Goal: Task Accomplishment & Management: Use online tool/utility

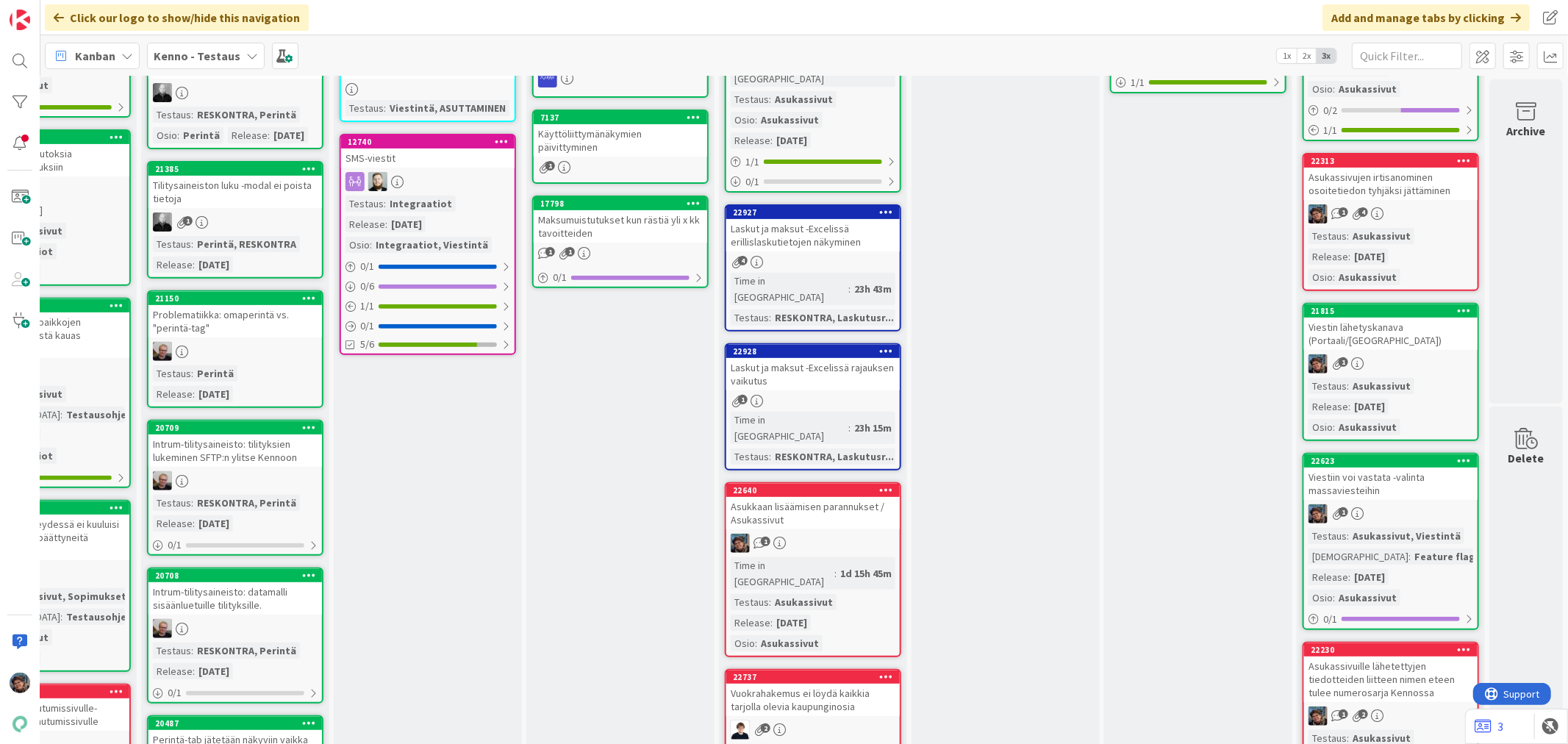
scroll to position [735, 686]
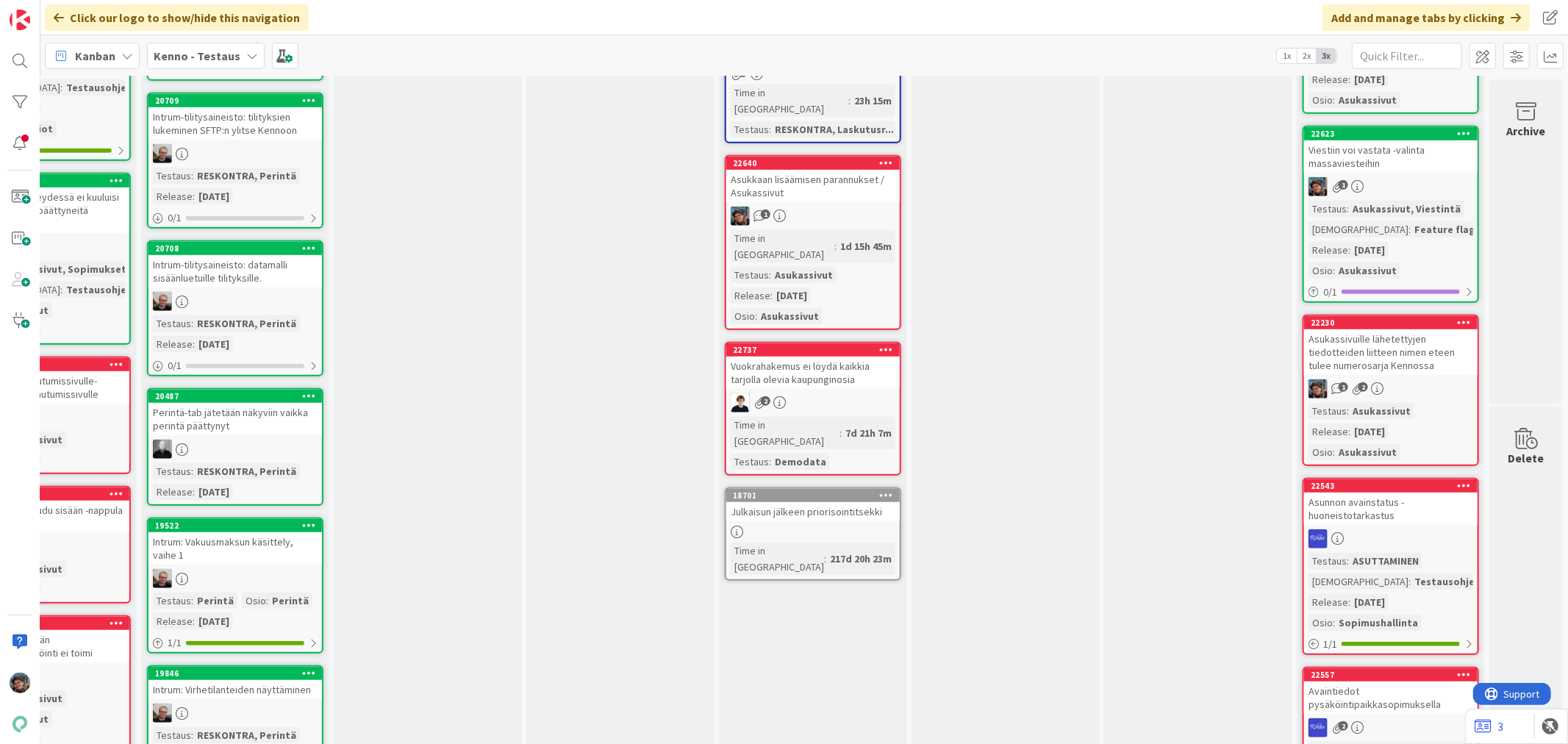
click at [1407, 405] on div "Testaus : Asukassivut Release : 2025-08-20 Osio : Asukassivut" at bounding box center [1391, 431] width 165 height 57
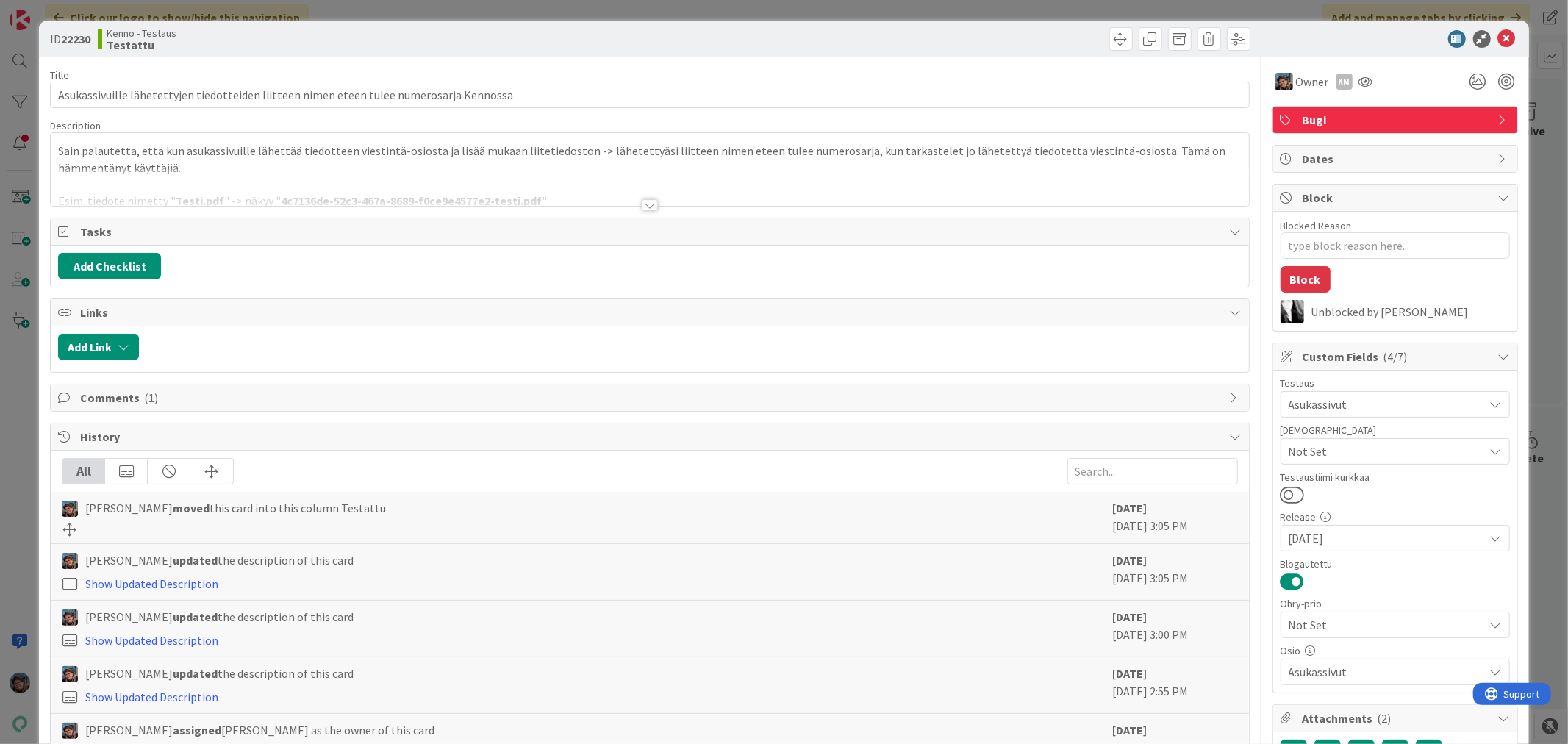
click at [643, 206] on div at bounding box center [649, 205] width 16 height 12
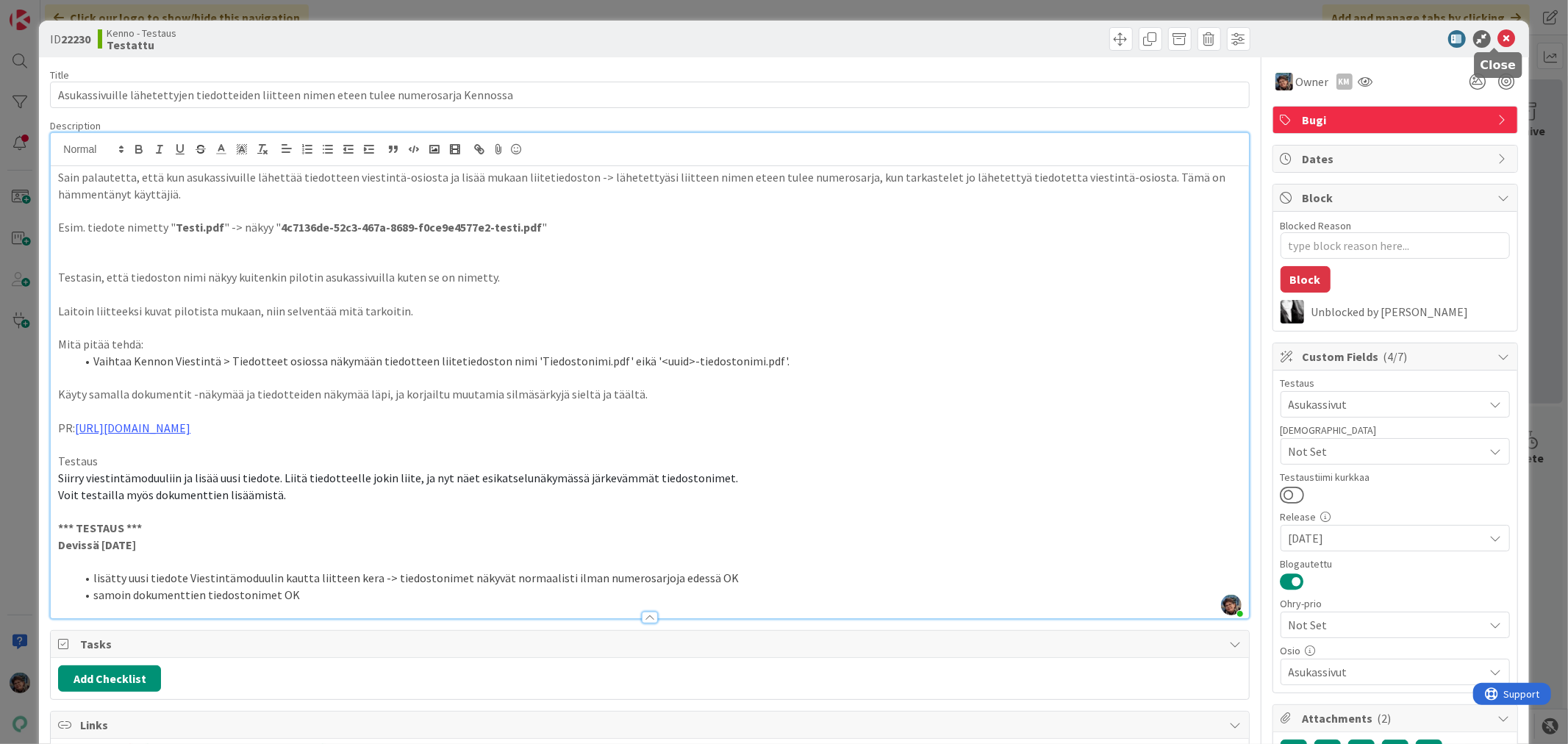
drag, startPoint x: 1496, startPoint y: 35, endPoint x: 1498, endPoint y: 93, distance: 58.0
click at [1499, 38] on icon at bounding box center [1508, 39] width 18 height 18
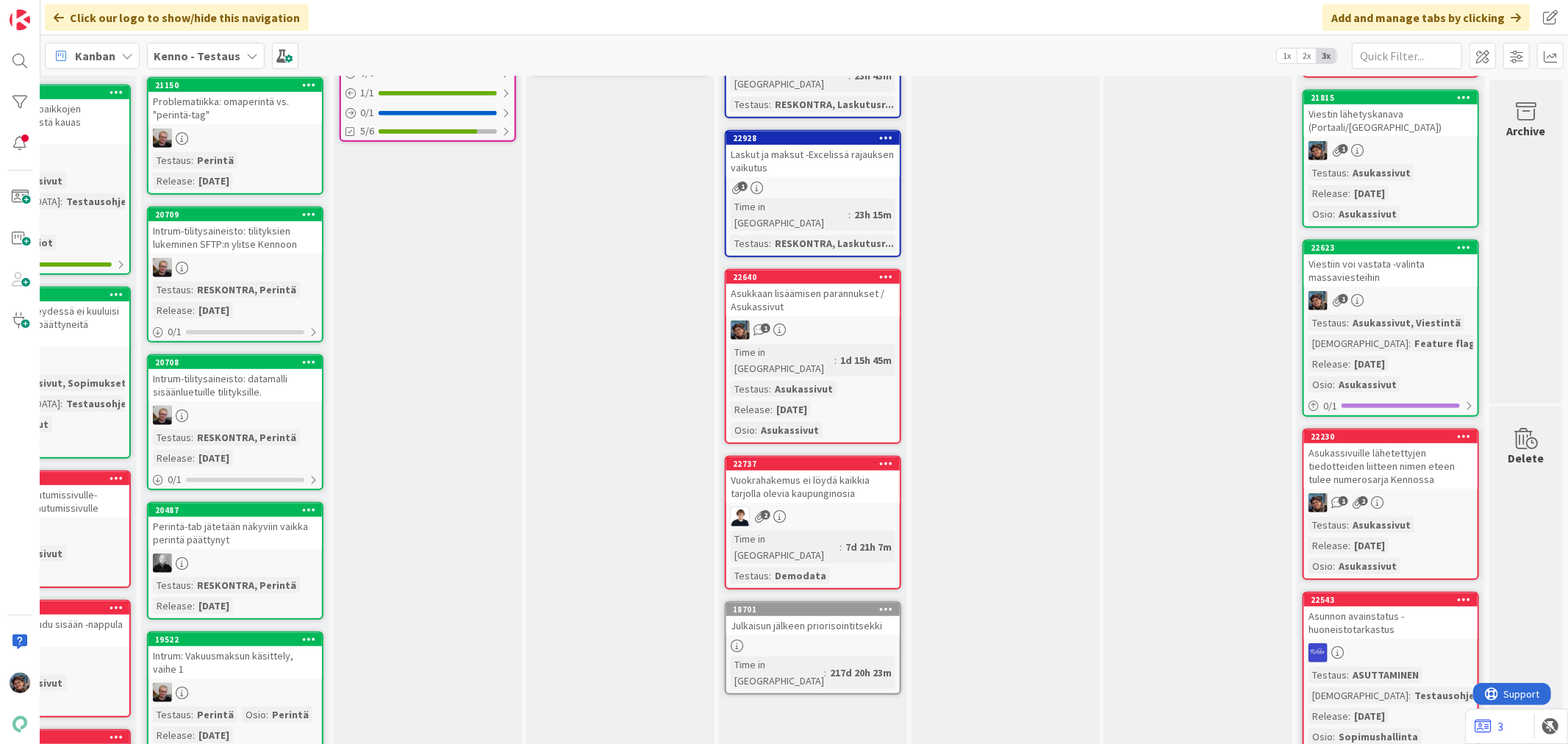
scroll to position [571, 686]
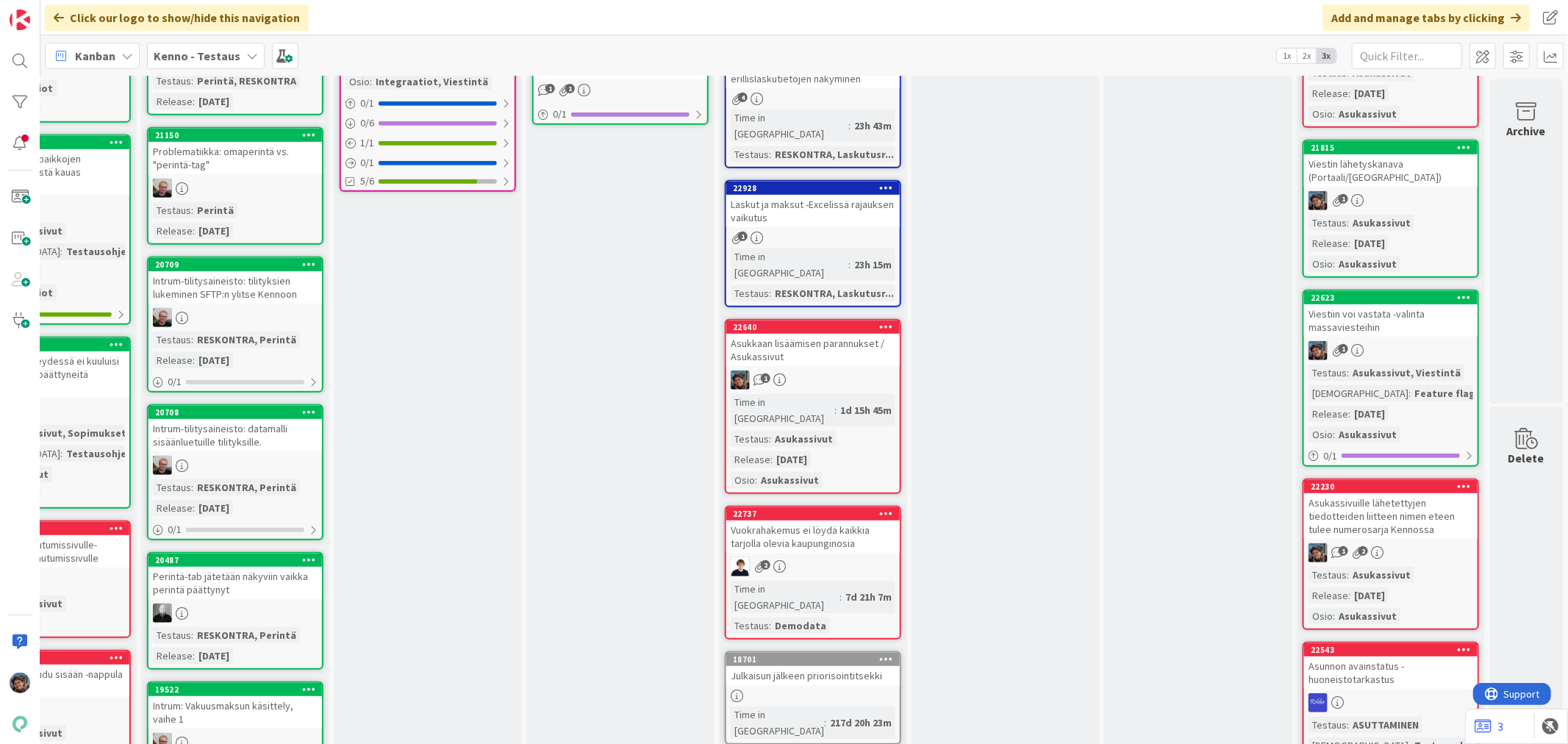
click at [1402, 321] on div "Viestiin voi vastata -valinta massaviesteihin" at bounding box center [1391, 320] width 174 height 33
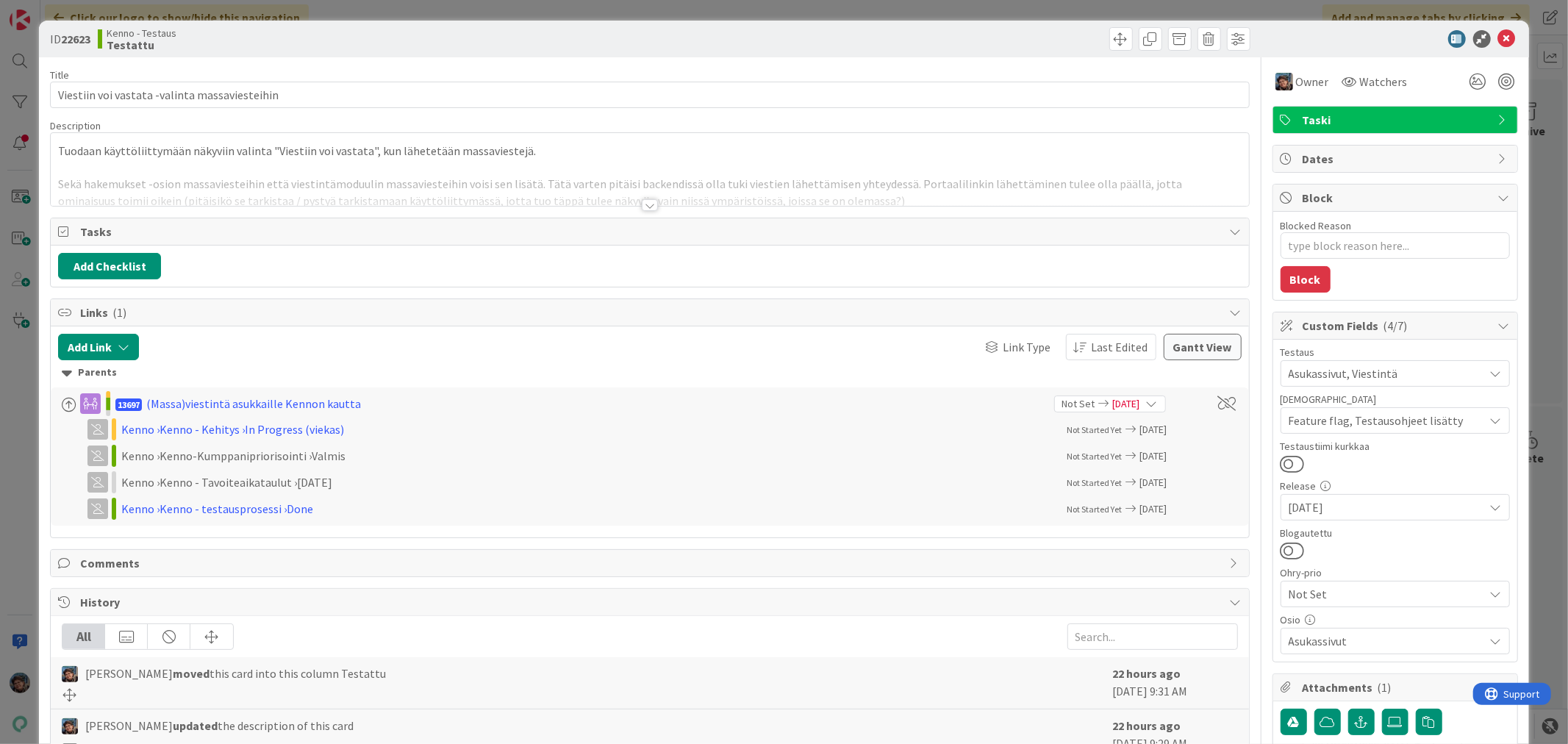
click at [645, 208] on div at bounding box center [649, 205] width 16 height 12
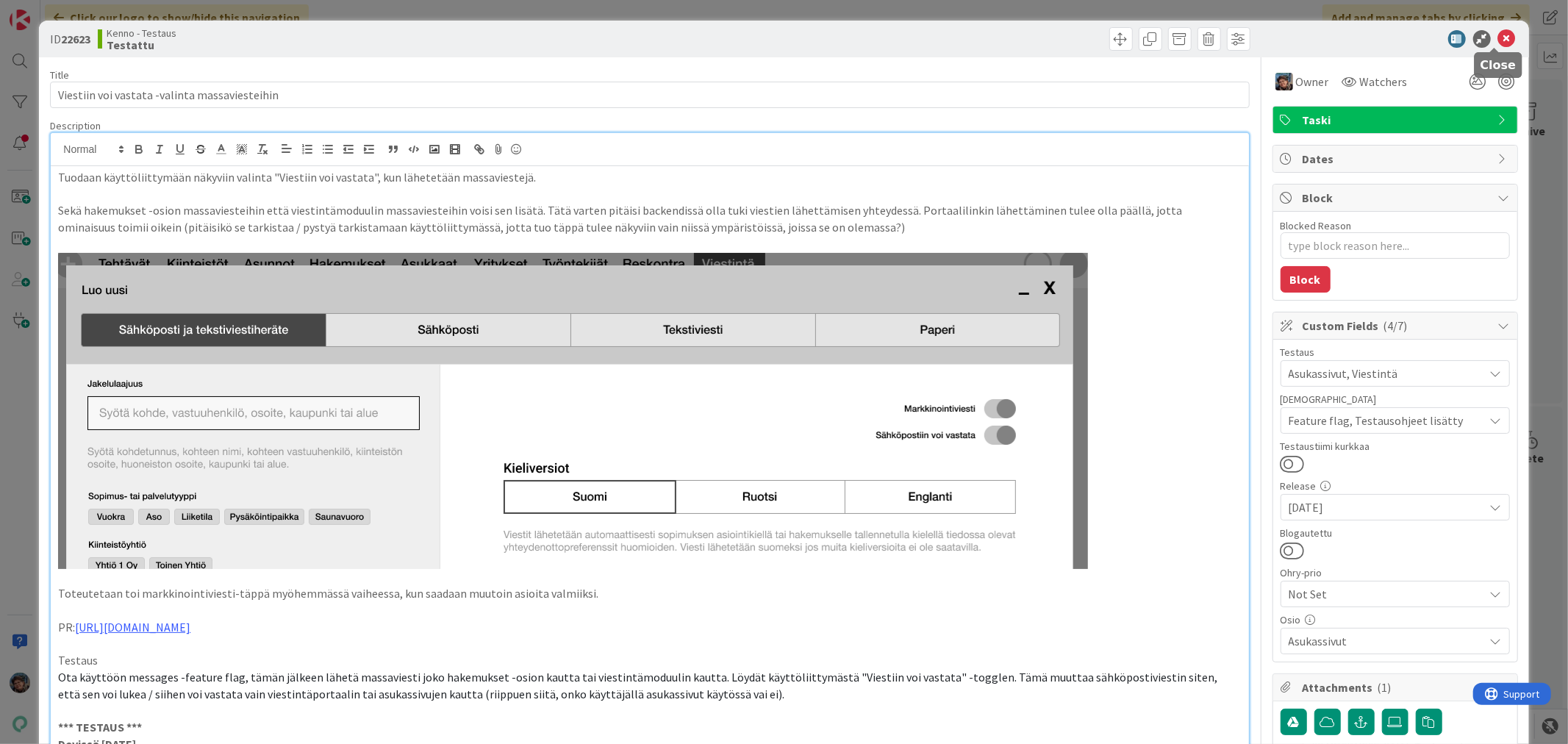
click at [1499, 33] on icon at bounding box center [1508, 39] width 18 height 18
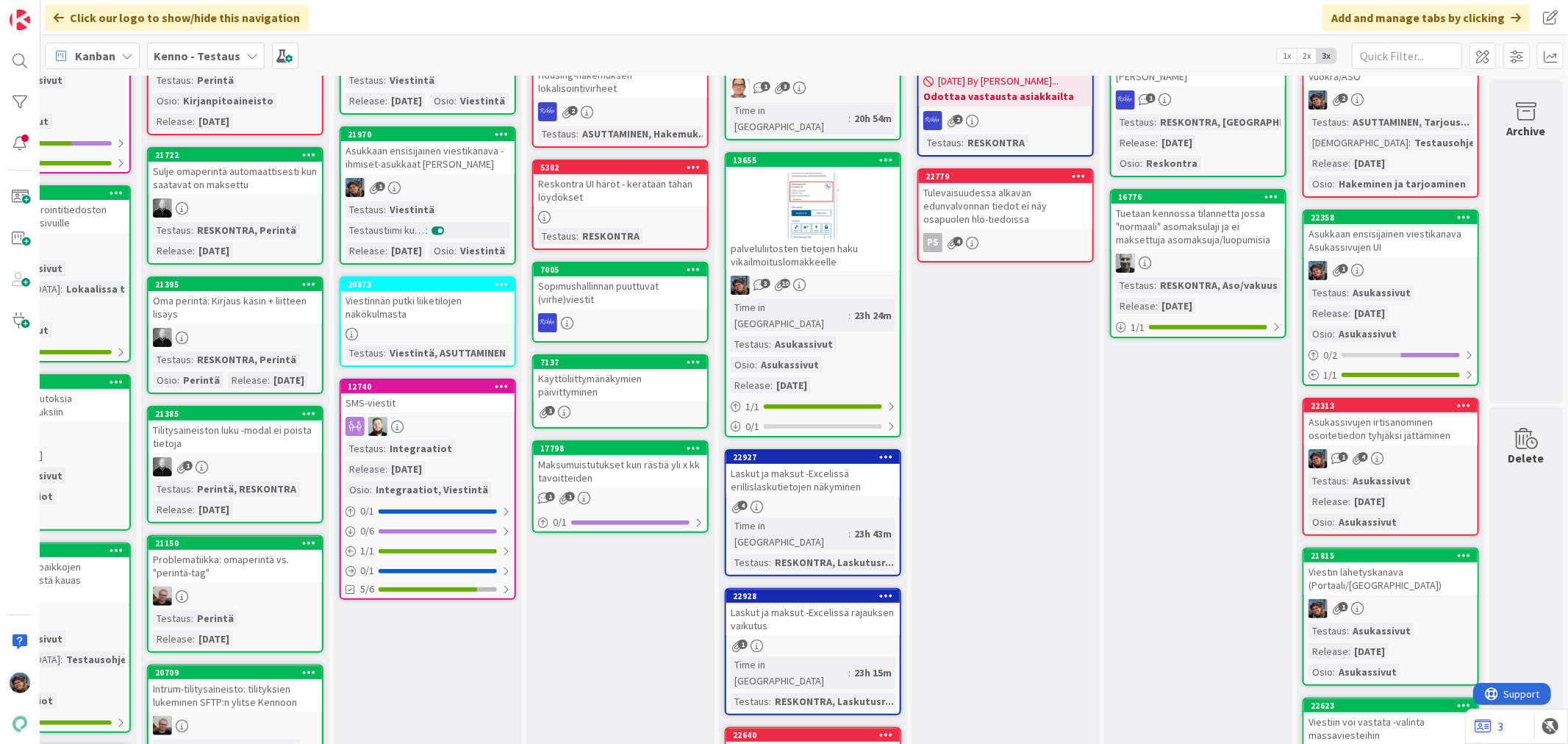
scroll to position [82, 686]
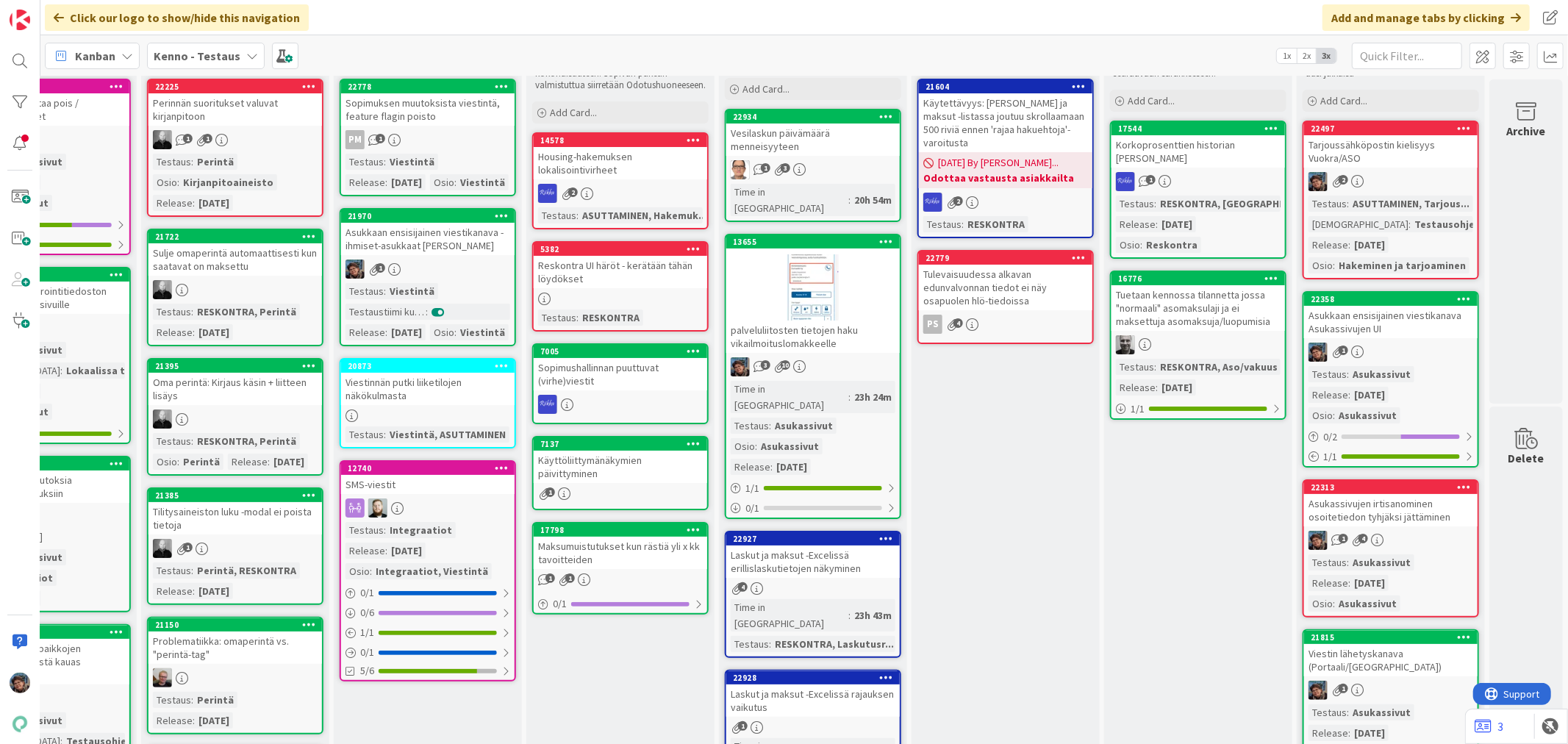
click at [447, 279] on div "1" at bounding box center [428, 269] width 174 height 19
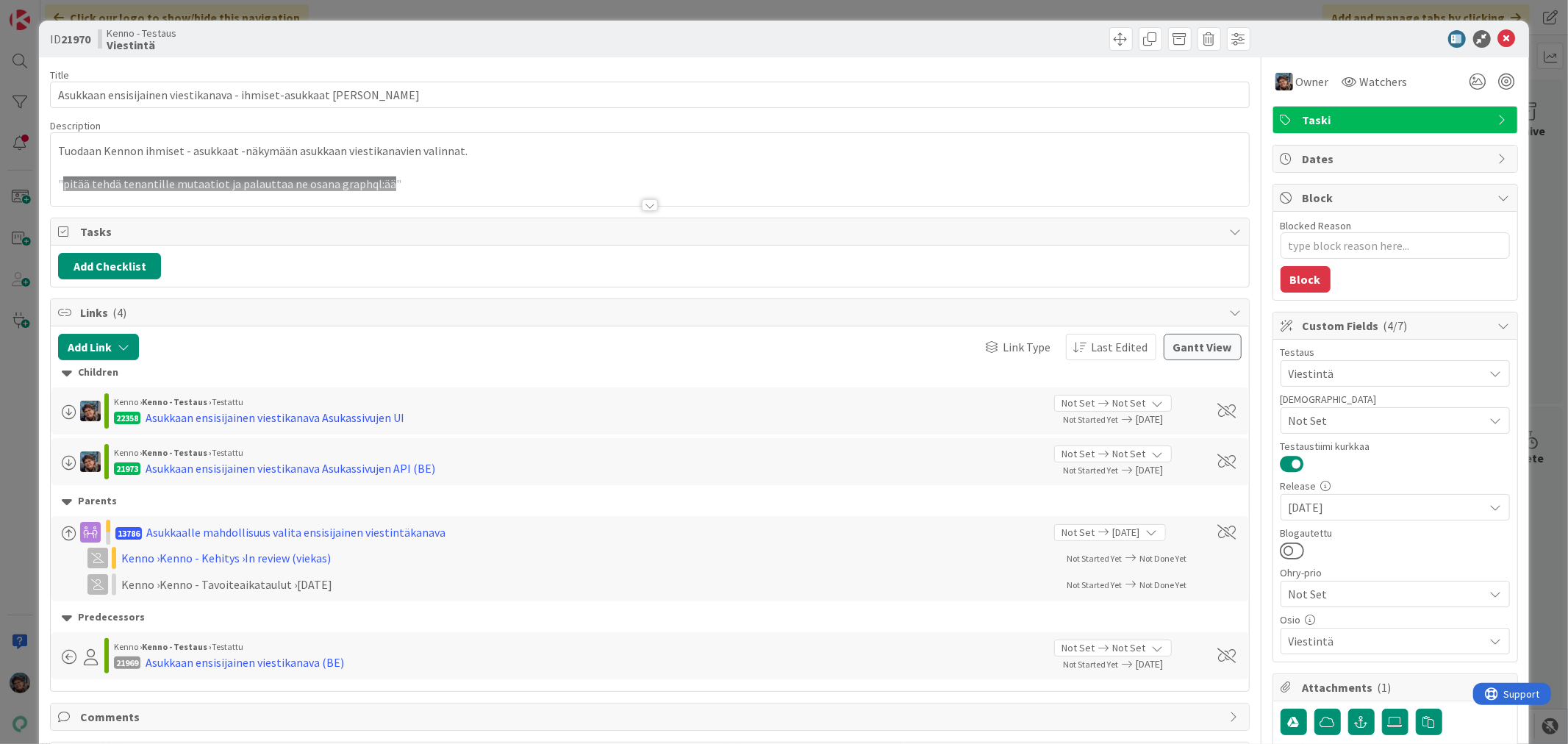
click at [642, 206] on div at bounding box center [649, 205] width 16 height 12
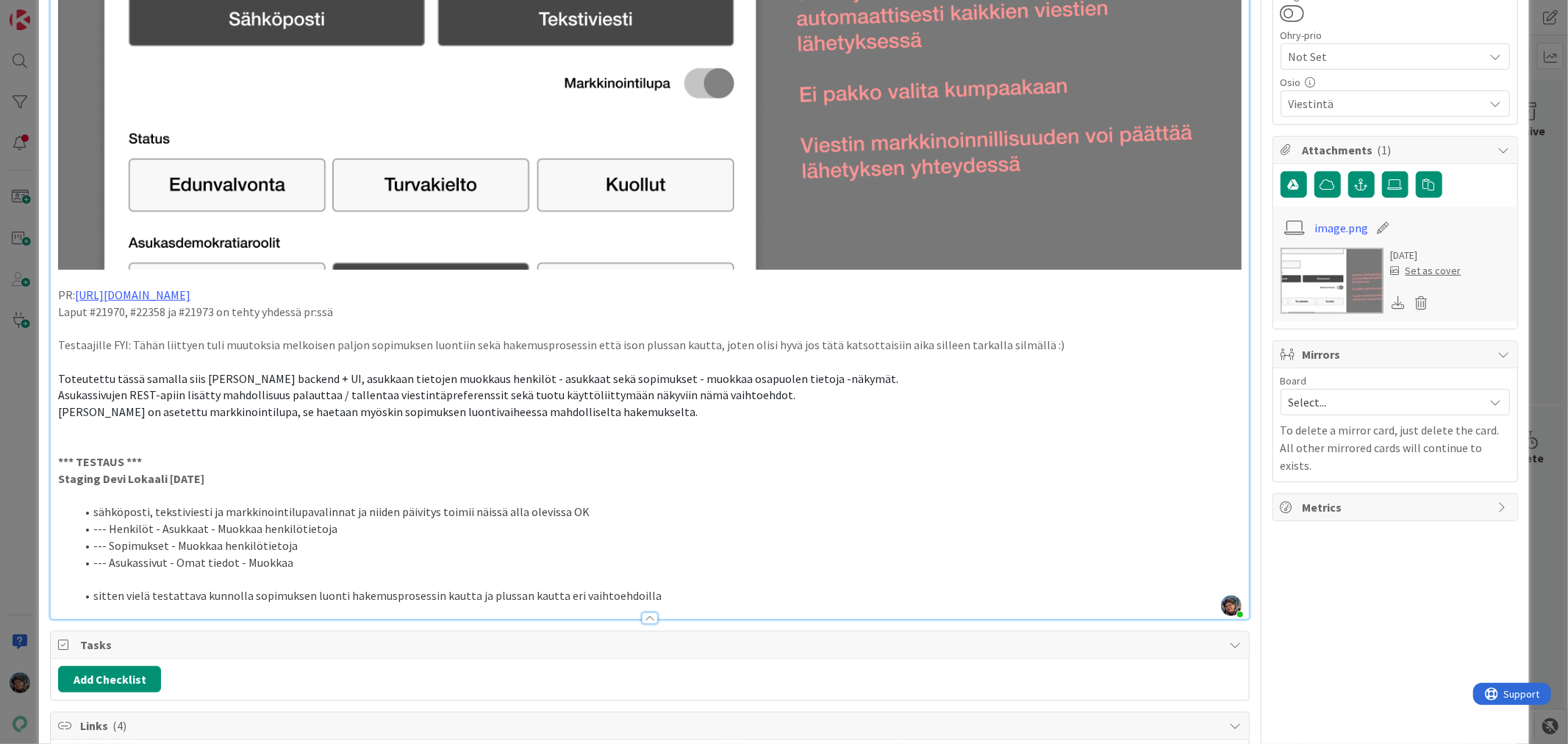
scroll to position [571, 0]
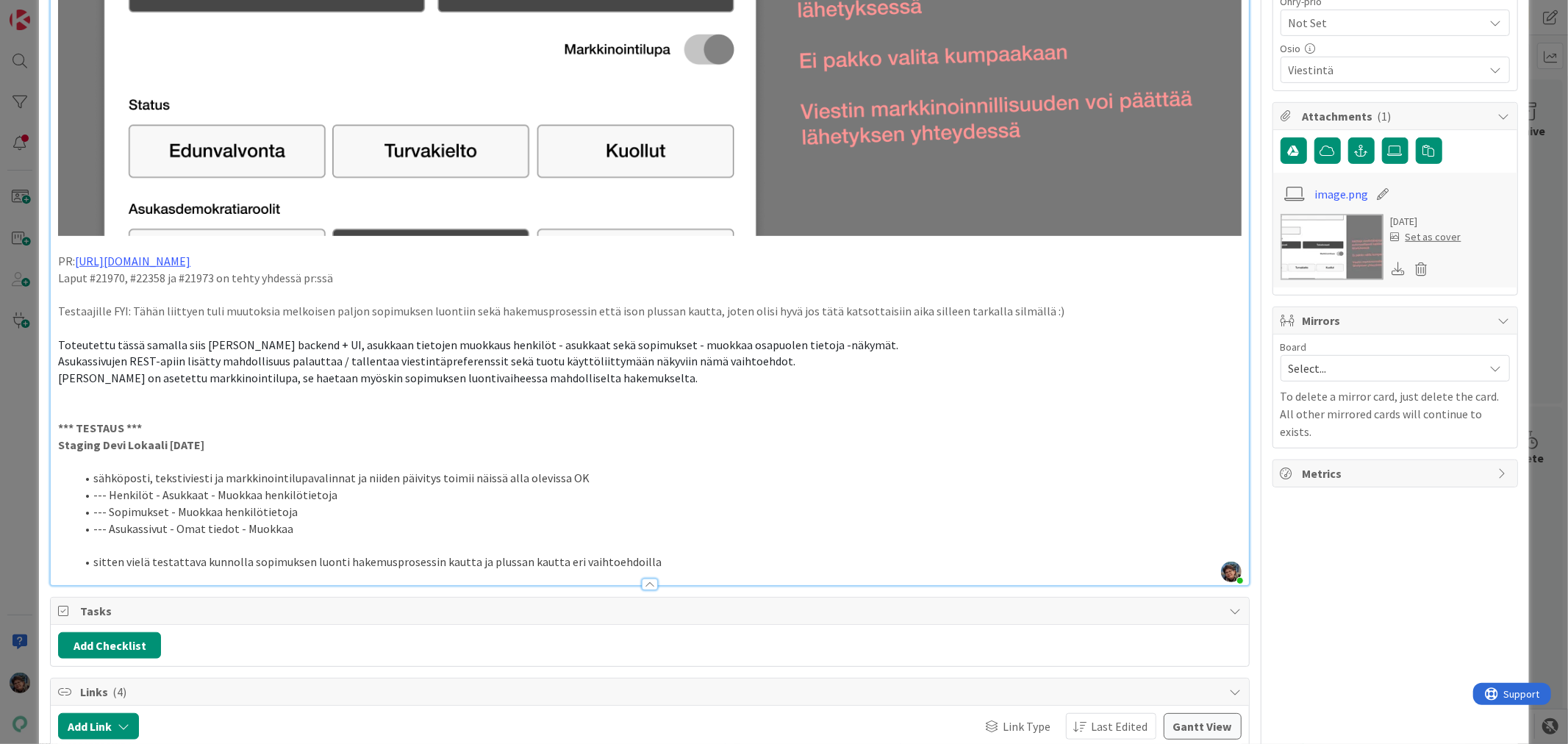
type textarea "x"
click at [659, 559] on li "sitten vielä testattava kunnolla sopimuksen luonti hakemusprosessin kautta ja p…" at bounding box center [658, 562] width 1165 height 17
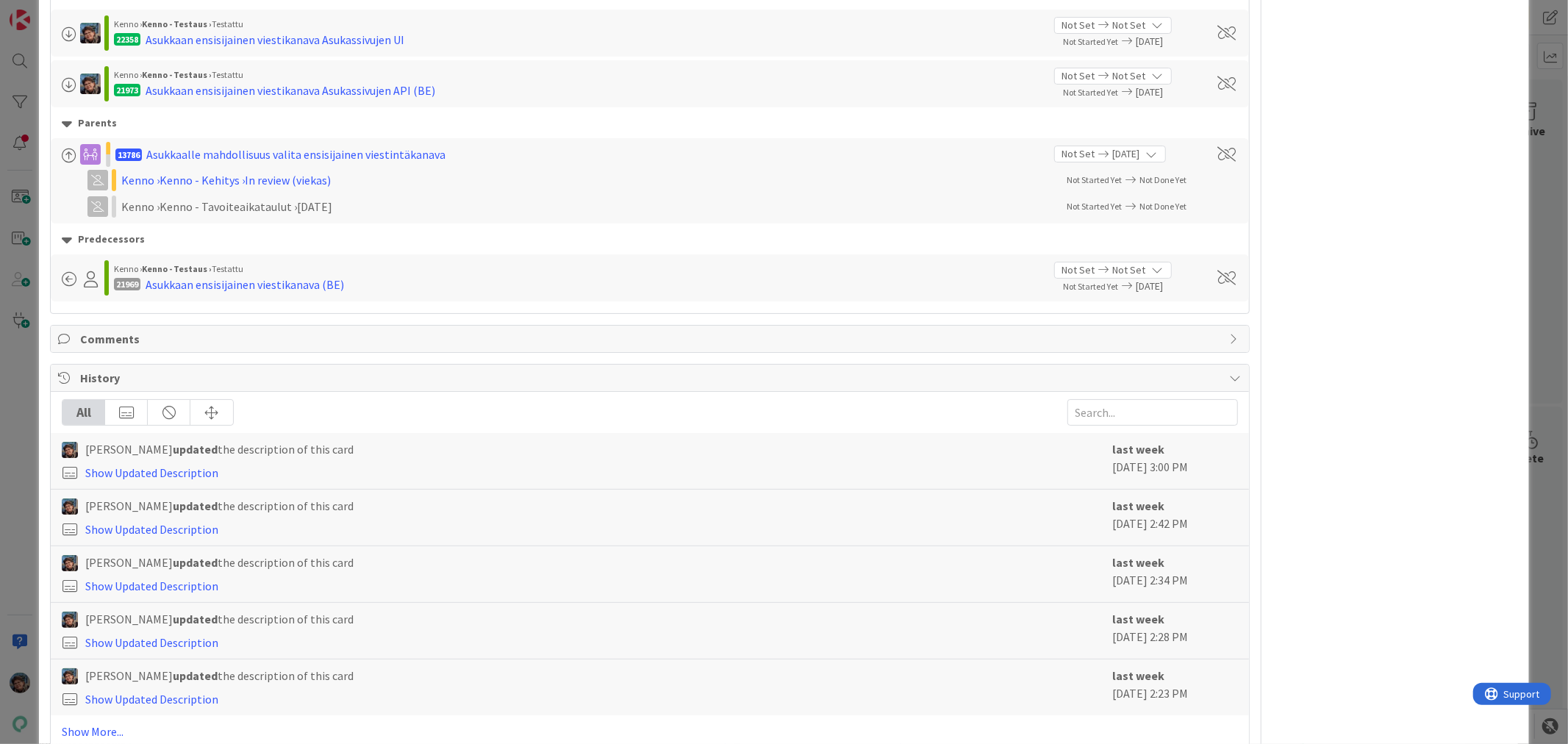
scroll to position [1361, 0]
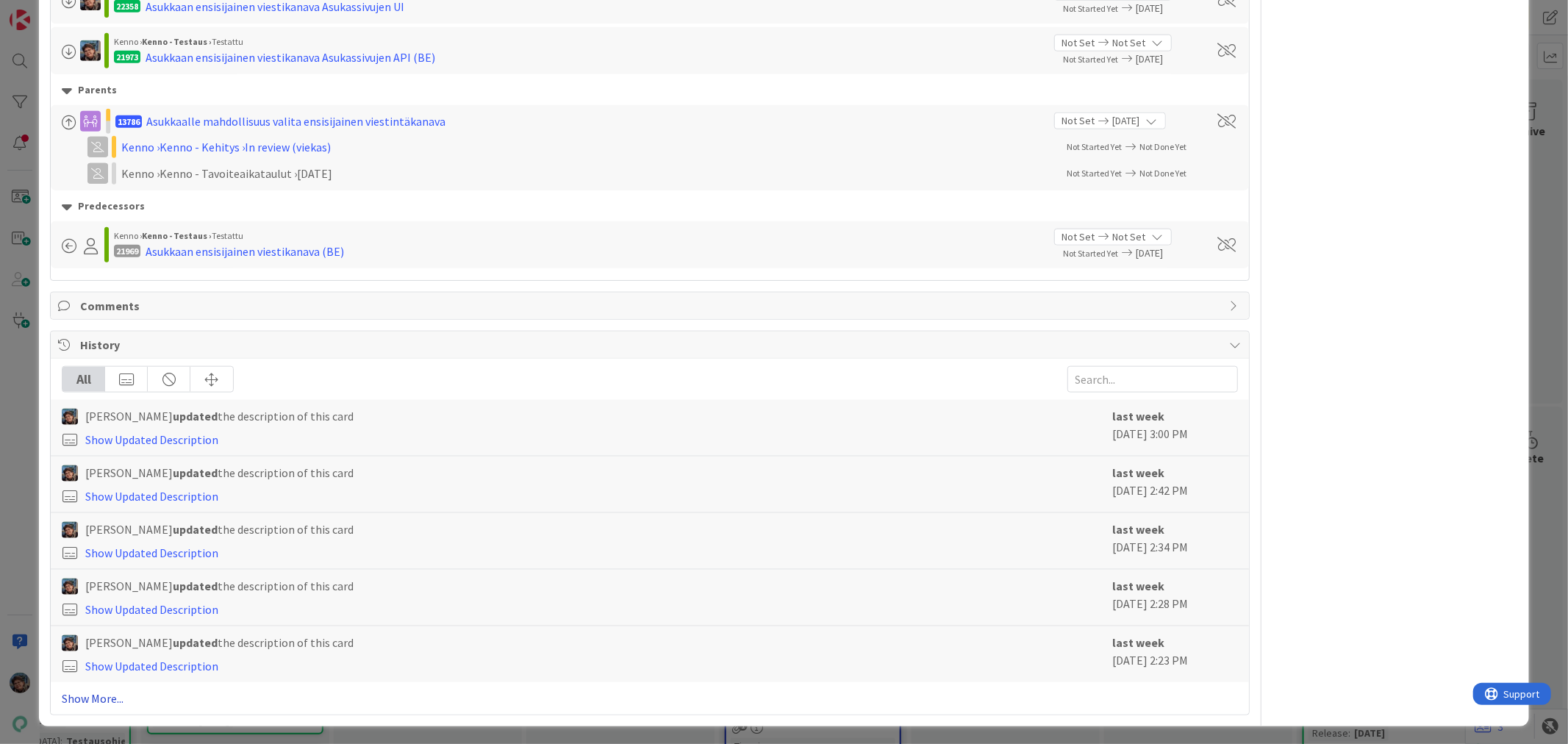
click at [94, 691] on link "Show More..." at bounding box center [649, 698] width 1176 height 18
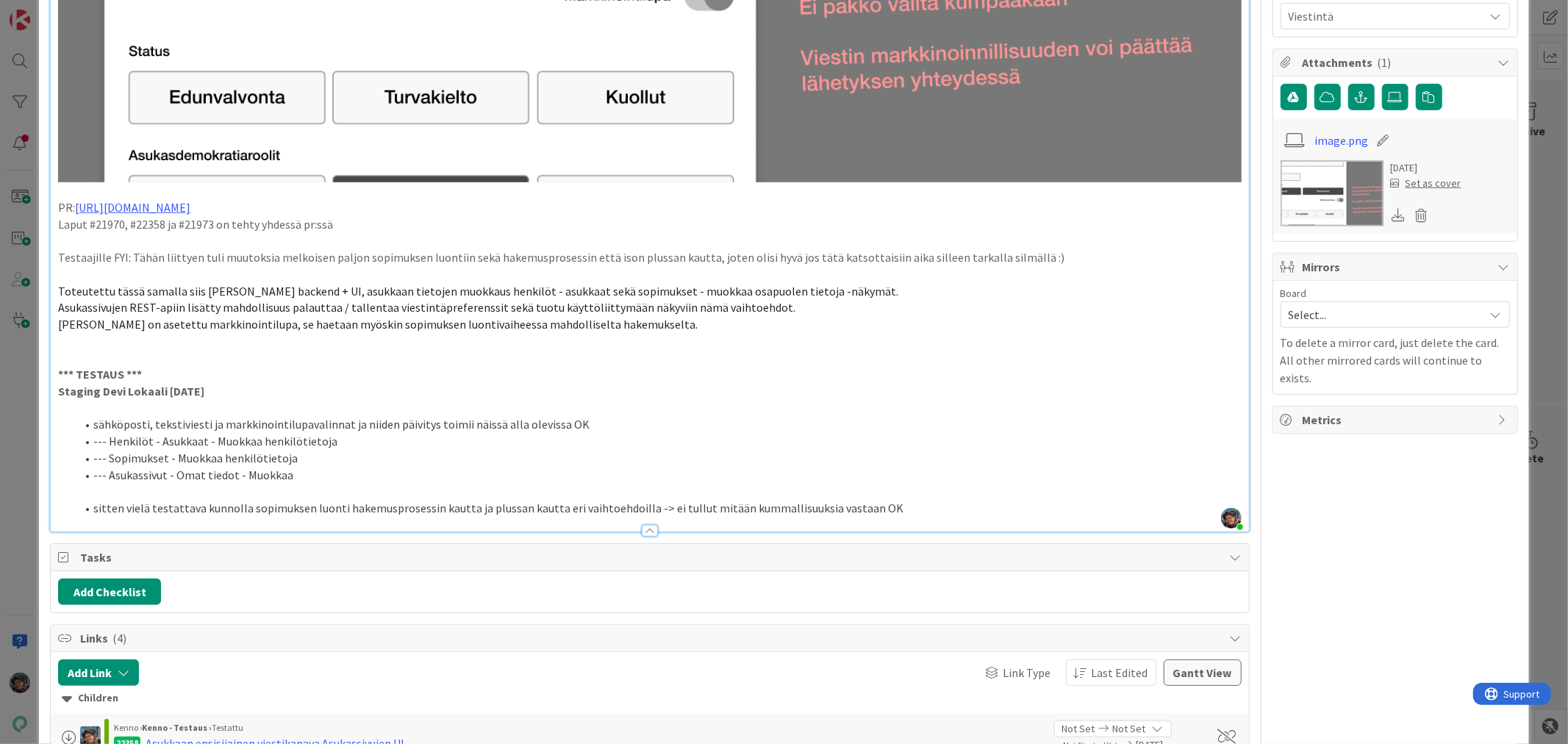
scroll to position [652, 0]
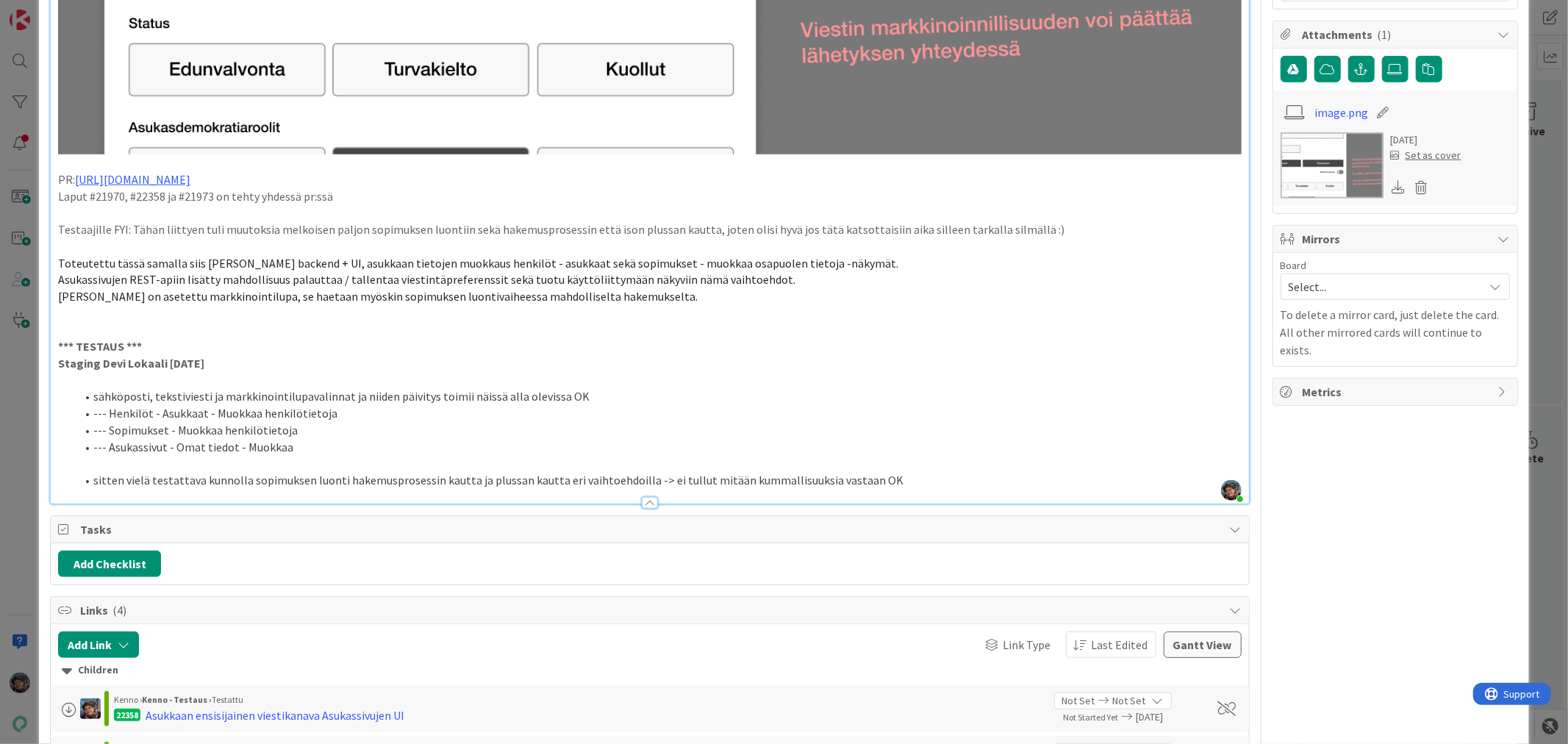
click at [884, 475] on li "sitten vielä testattava kunnolla sopimuksen luonti hakemusprosessin kautta ja p…" at bounding box center [658, 480] width 1165 height 17
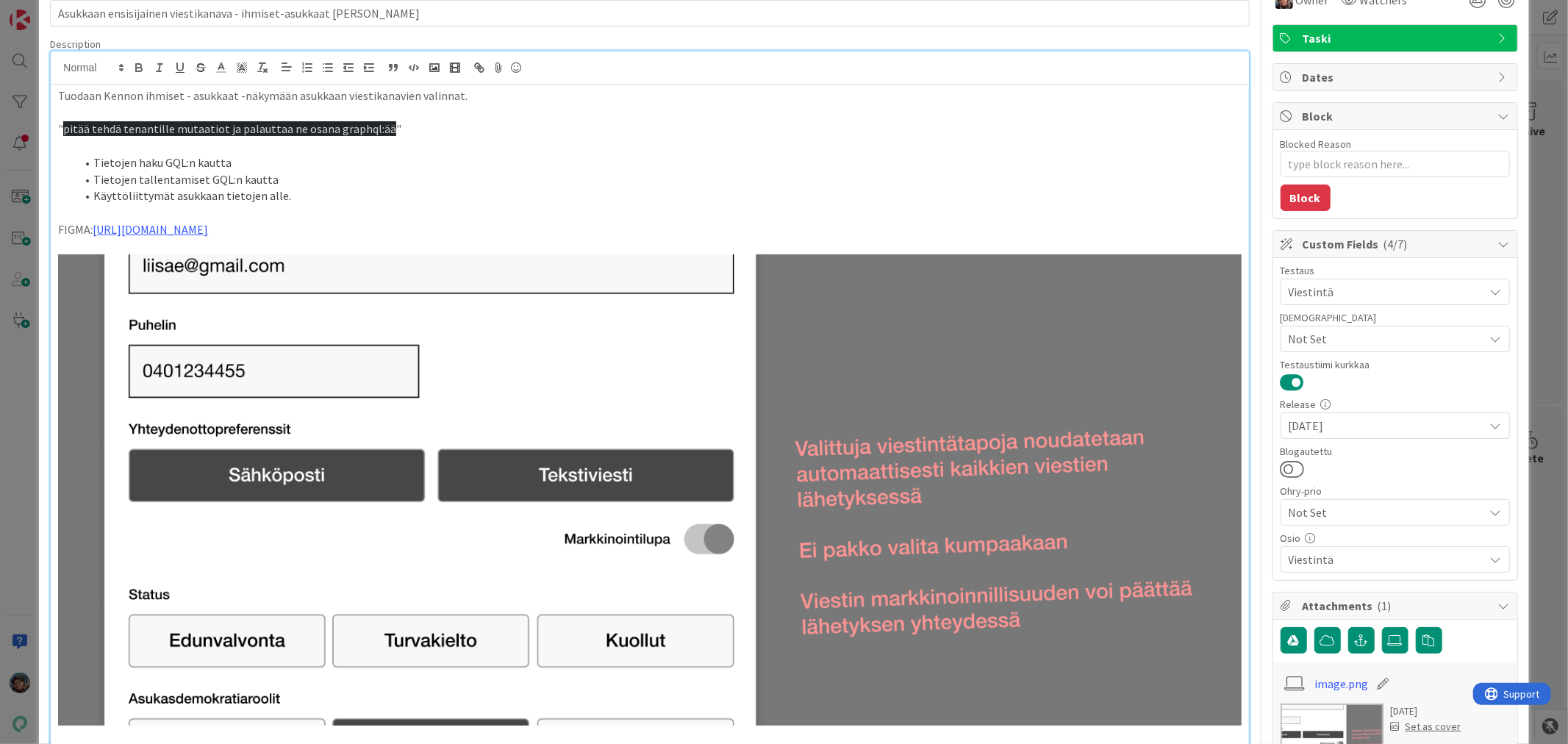
scroll to position [0, 0]
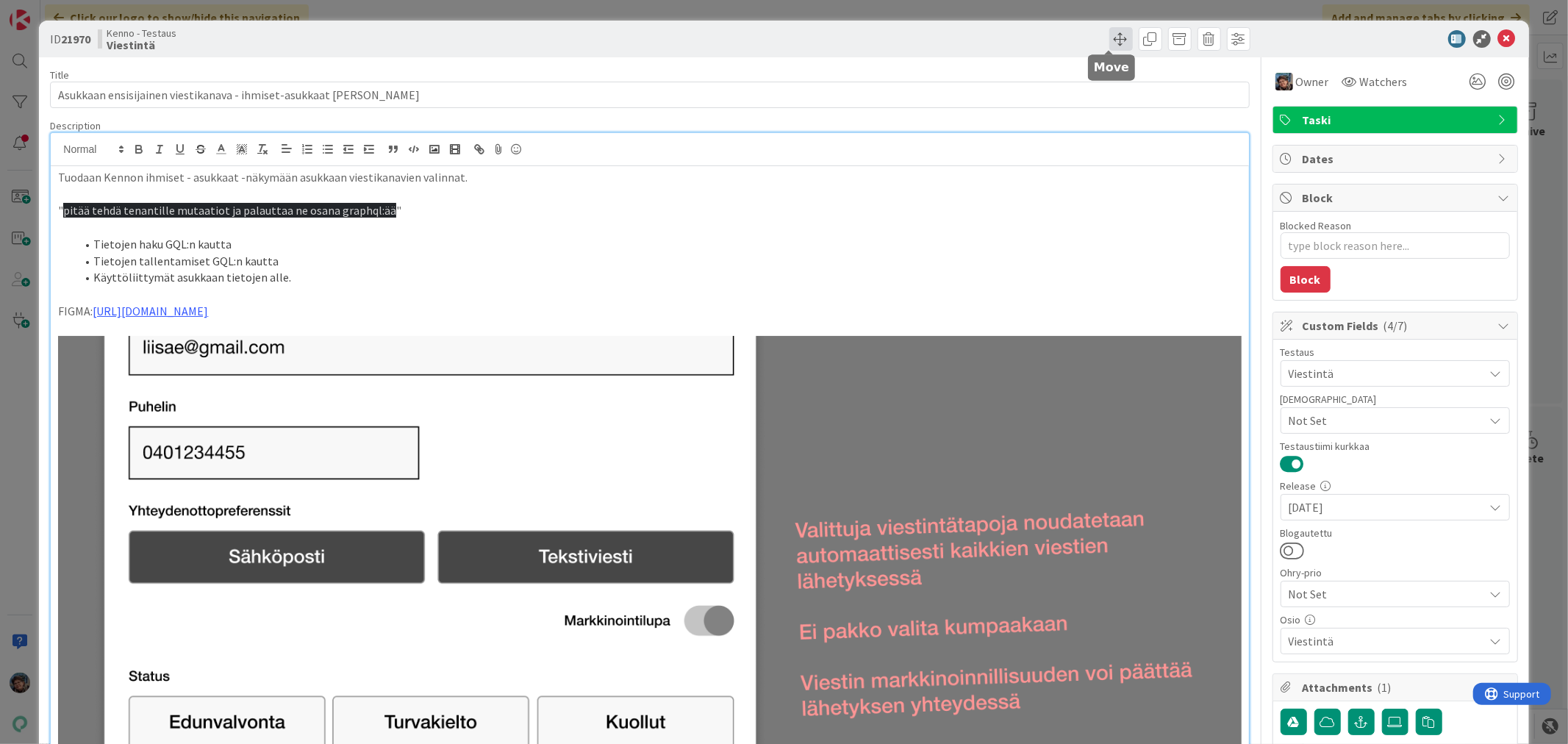
drag, startPoint x: 1096, startPoint y: 34, endPoint x: 1103, endPoint y: 48, distance: 15.7
click at [1095, 37] on div at bounding box center [952, 39] width 596 height 24
click at [1110, 33] on span at bounding box center [1121, 39] width 24 height 24
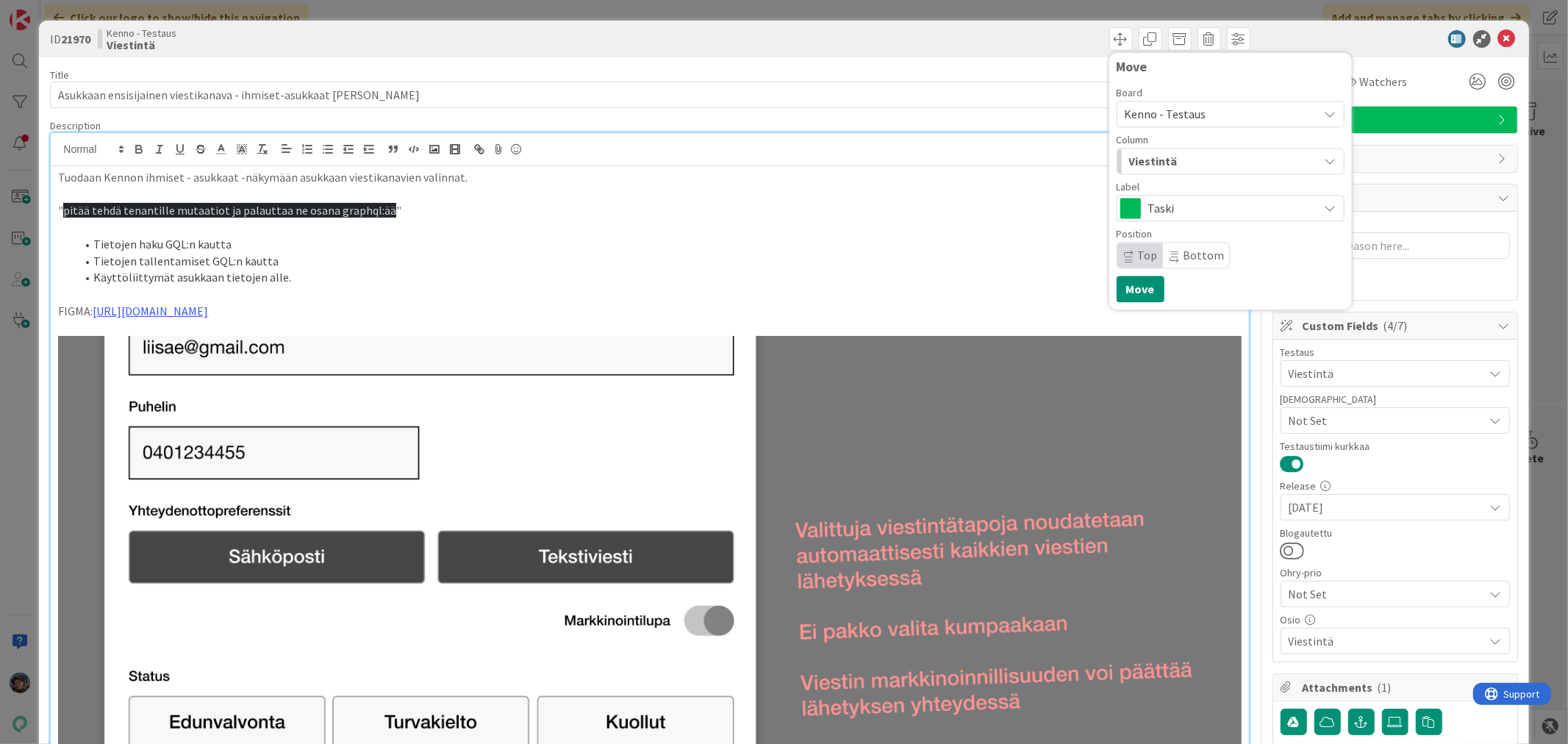
click at [1211, 155] on div "Viestintä" at bounding box center [1222, 162] width 193 height 24
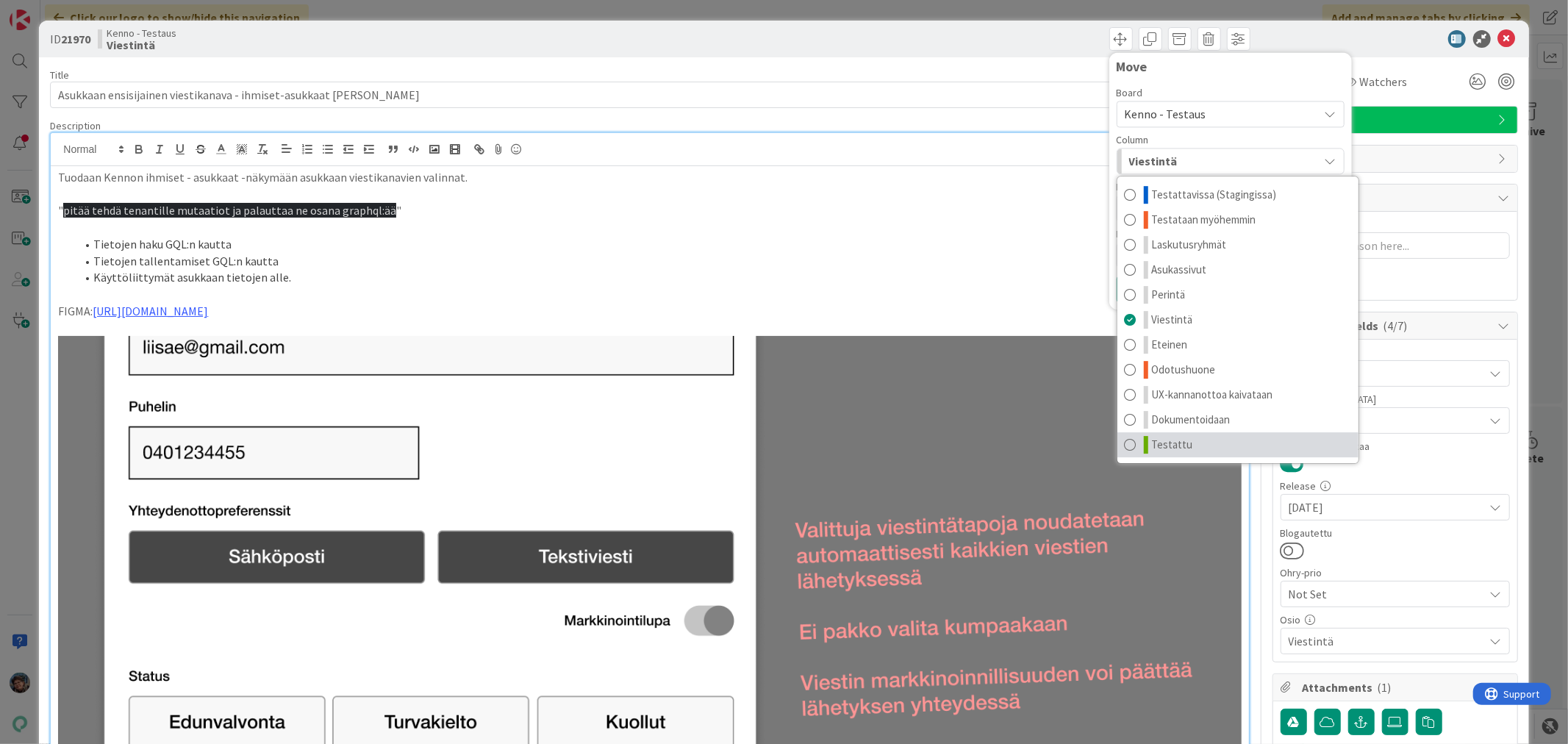
click at [1196, 443] on link "Testattu" at bounding box center [1238, 444] width 241 height 25
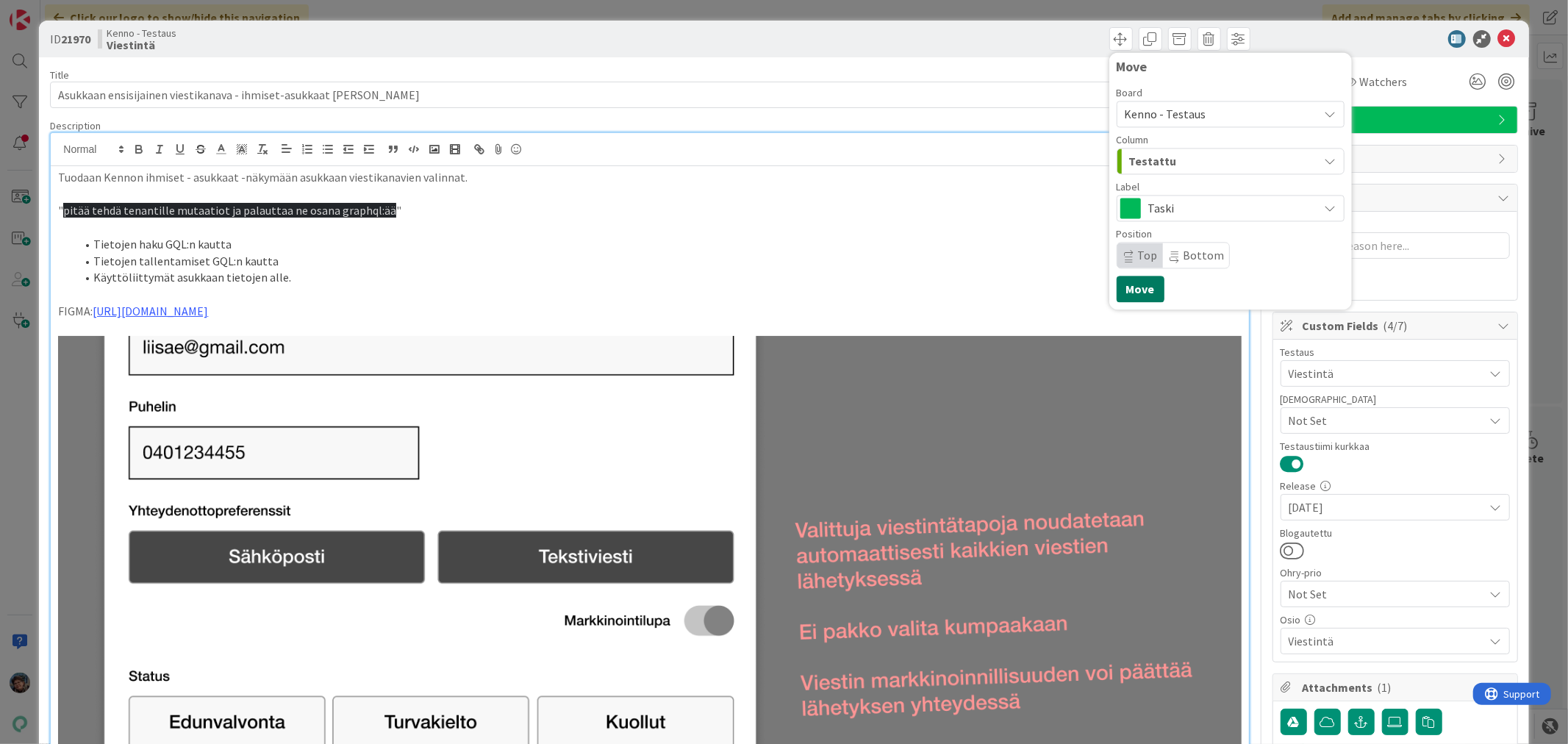
drag, startPoint x: 1123, startPoint y: 289, endPoint x: 1430, endPoint y: 2, distance: 420.3
click at [1123, 289] on button "Move" at bounding box center [1141, 288] width 48 height 26
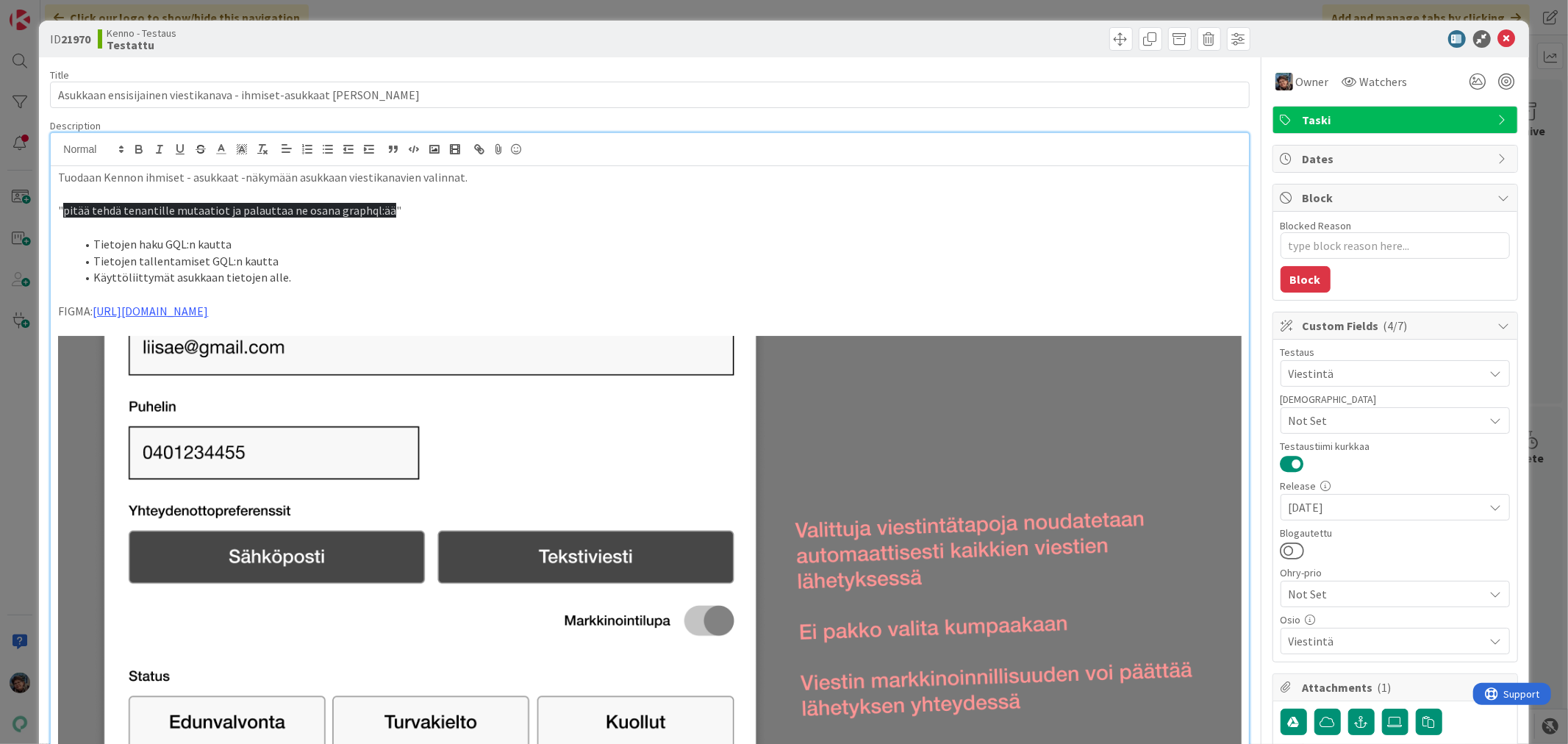
type textarea "x"
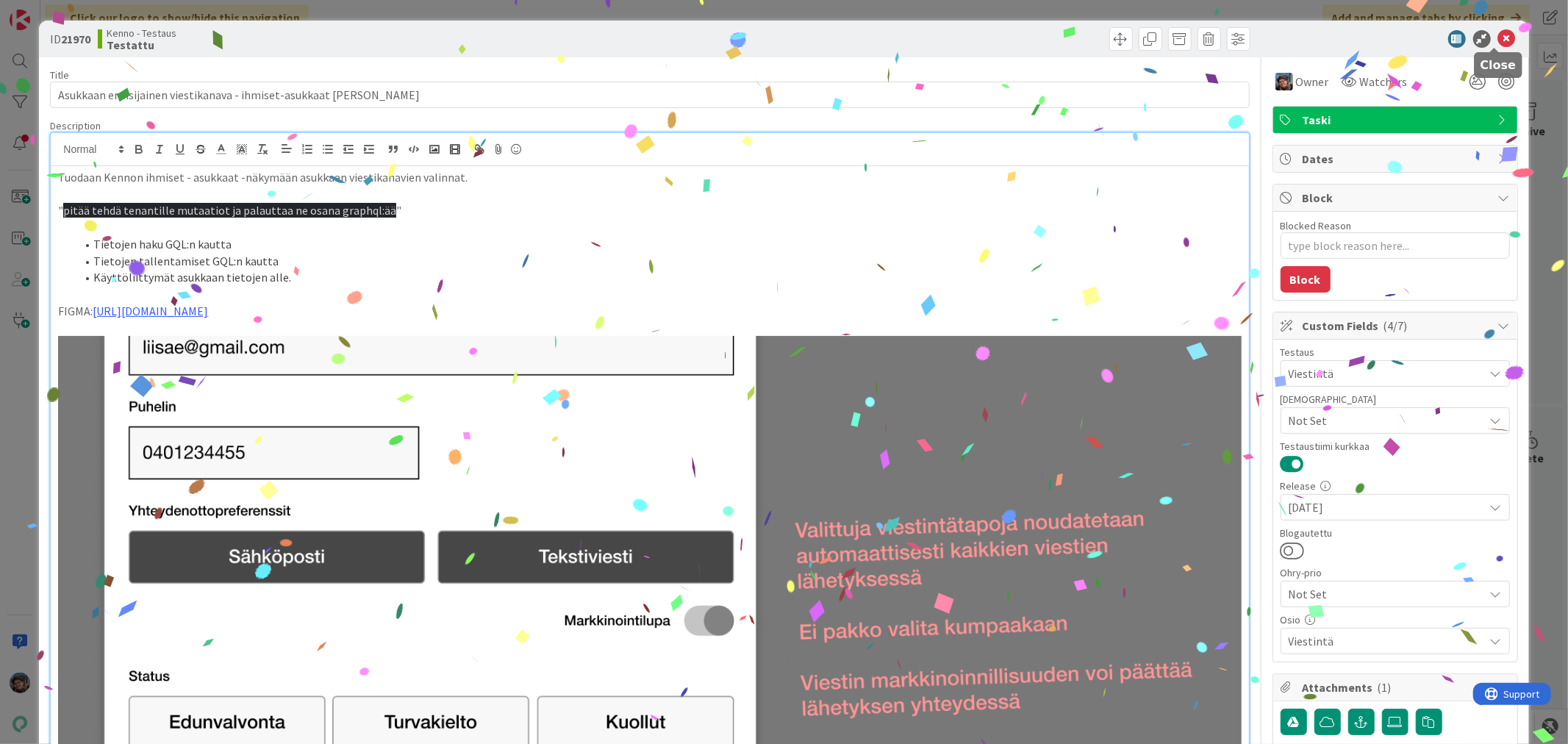
click at [1499, 42] on icon at bounding box center [1508, 39] width 18 height 18
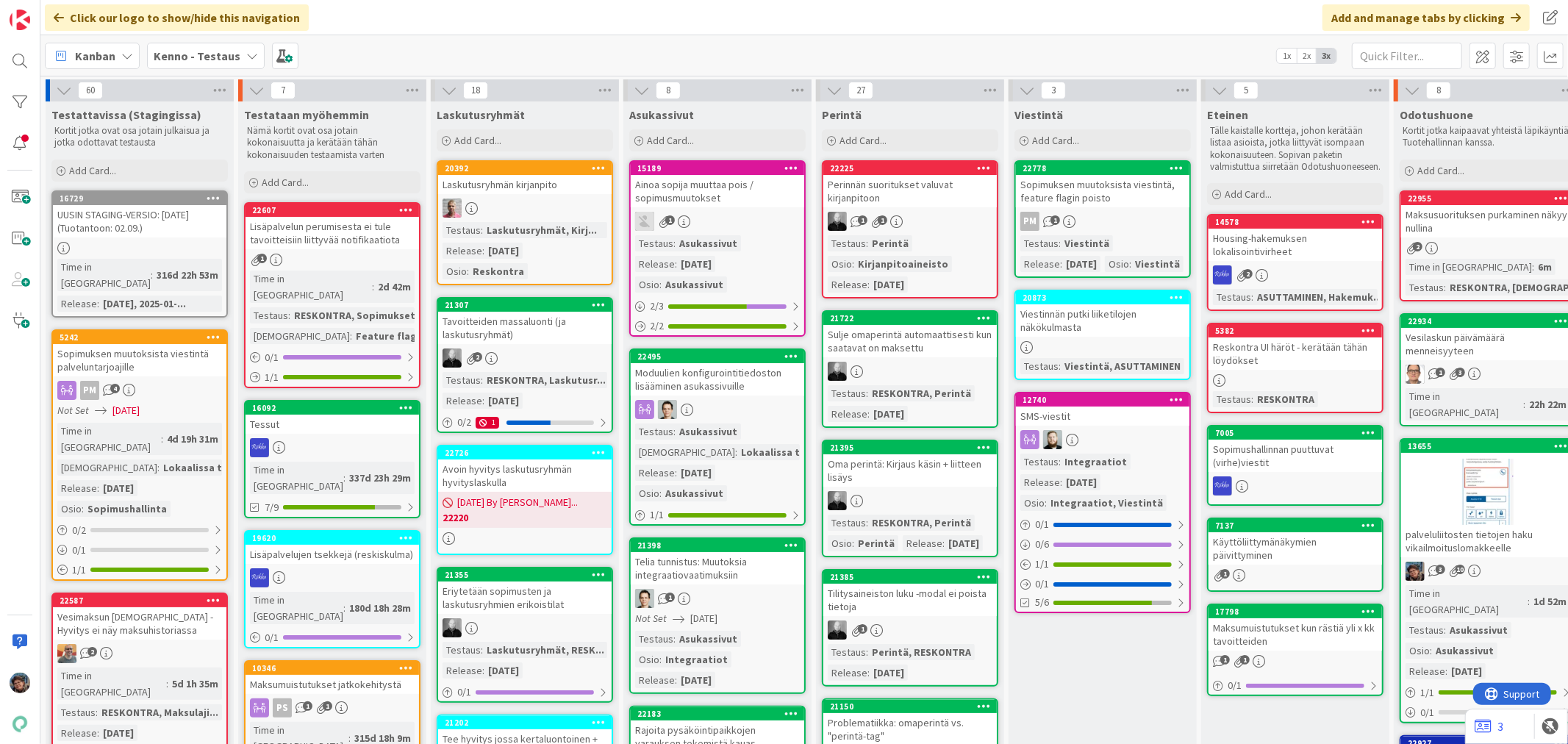
click at [213, 56] on b "Kenno - Testaus" at bounding box center [197, 56] width 87 height 14
